Goal: Find specific page/section: Find specific page/section

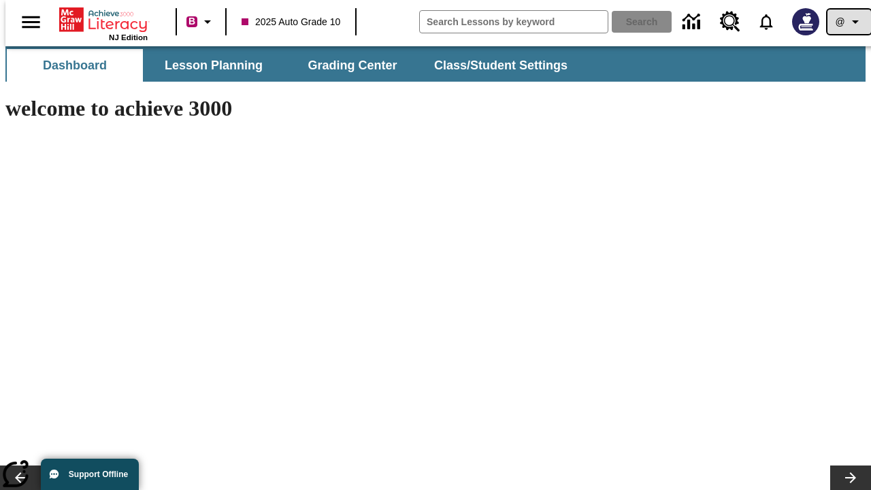
click at [847, 22] on icon "Profile/Settings" at bounding box center [855, 22] width 16 height 16
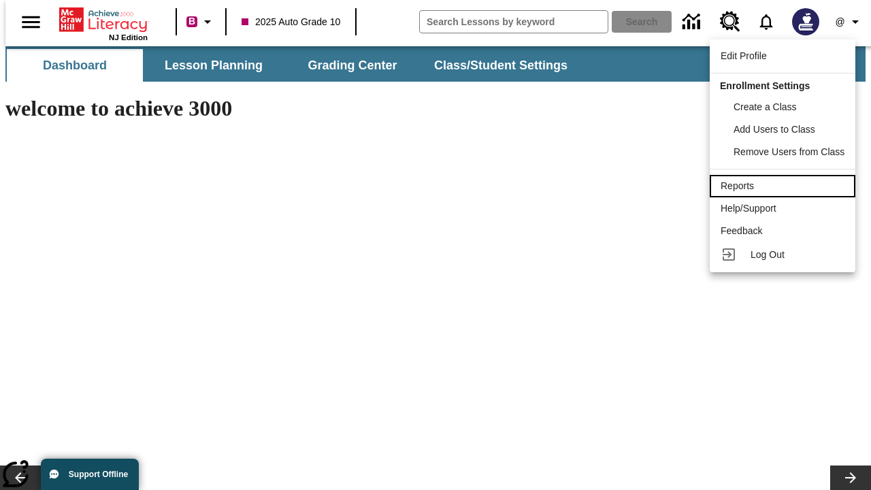
click at [785, 186] on div "Reports" at bounding box center [783, 186] width 124 height 14
